Goal: Task Accomplishment & Management: Manage account settings

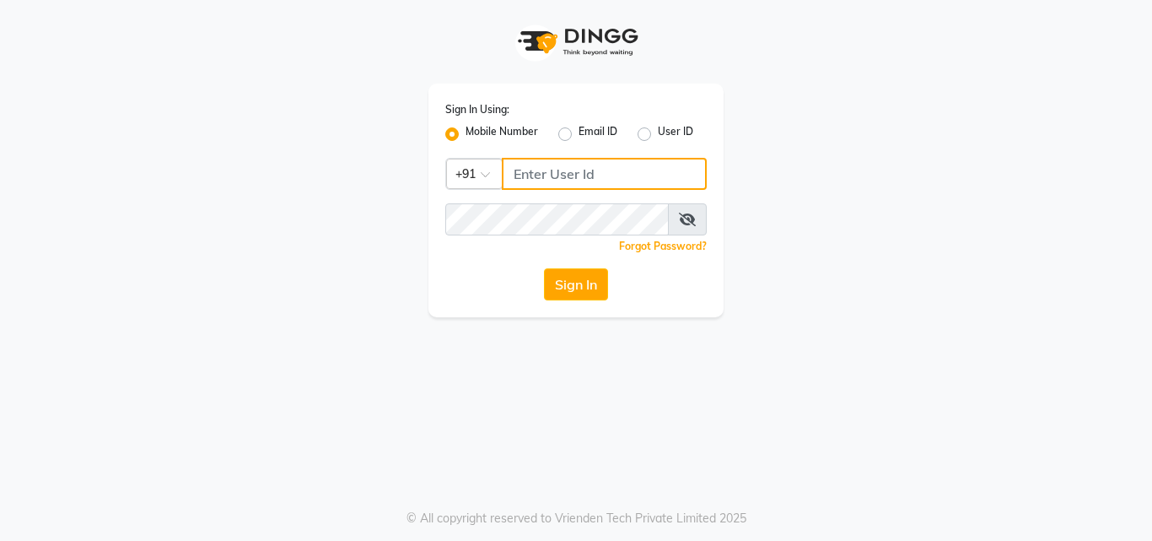
click at [576, 174] on input "Username" at bounding box center [604, 174] width 205 height 32
type input "9404587673"
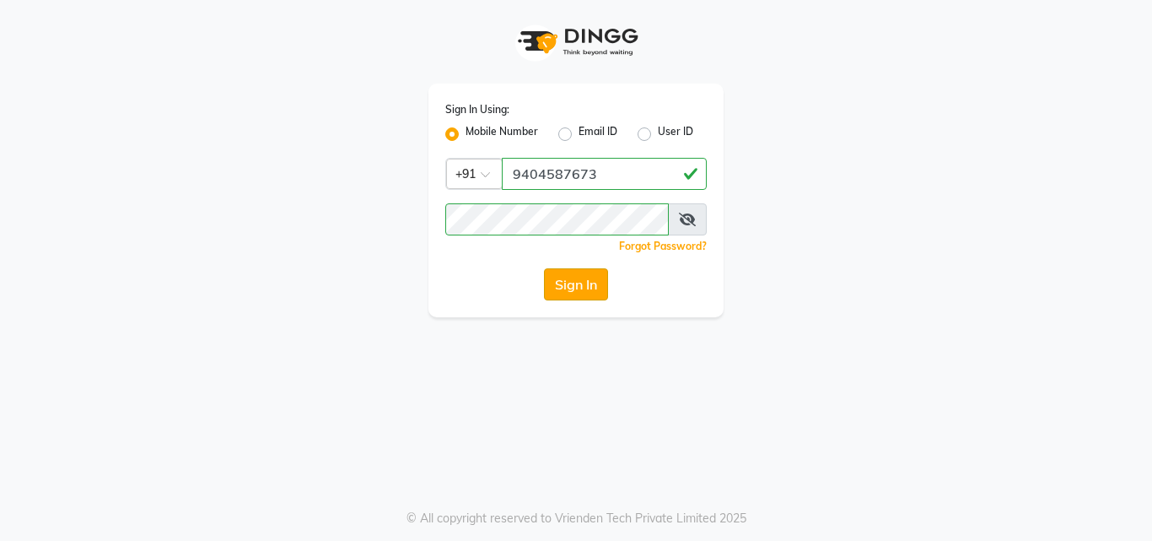
click at [574, 277] on button "Sign In" at bounding box center [576, 284] width 64 height 32
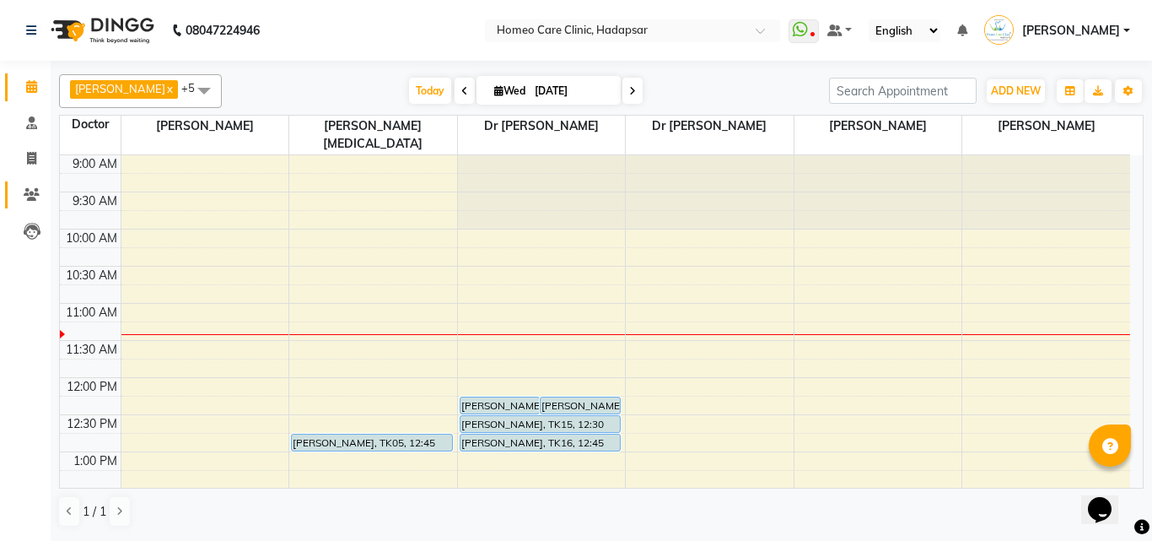
click at [31, 189] on icon at bounding box center [32, 194] width 16 height 13
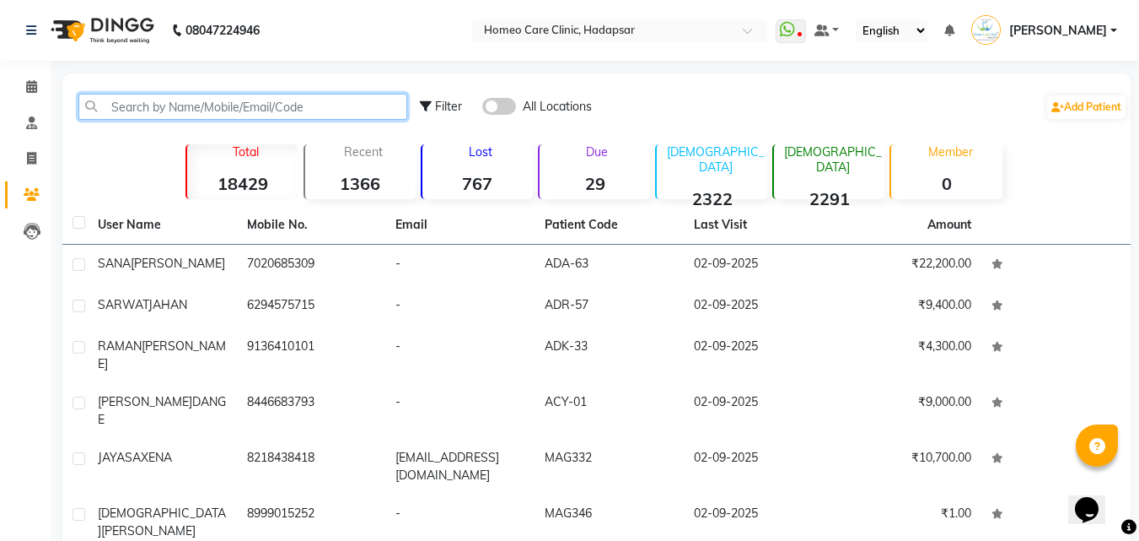
click at [259, 108] on input "text" at bounding box center [242, 107] width 329 height 26
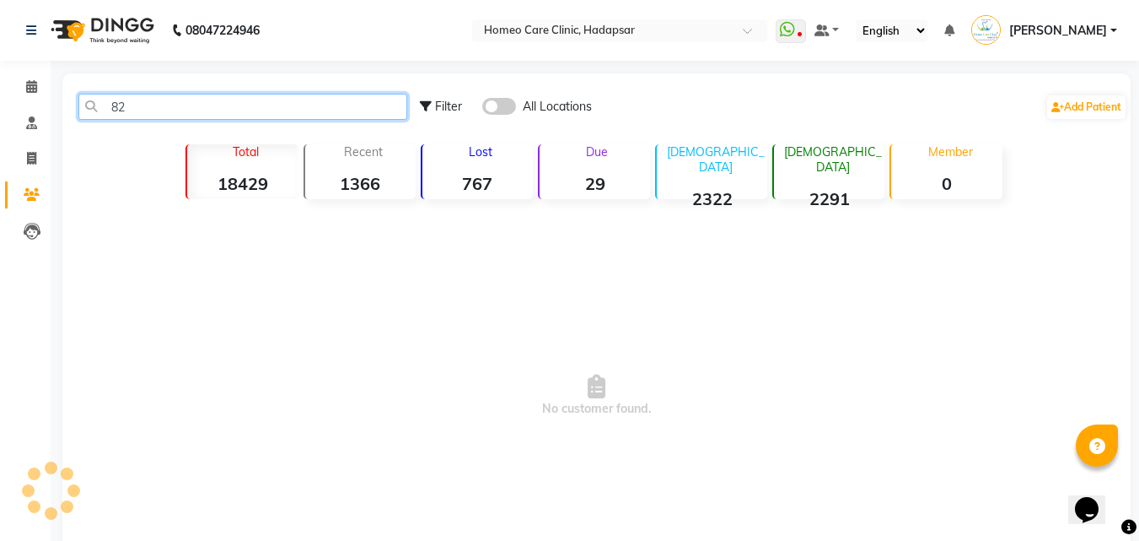
type input "8"
